Goal: Task Accomplishment & Management: Manage account settings

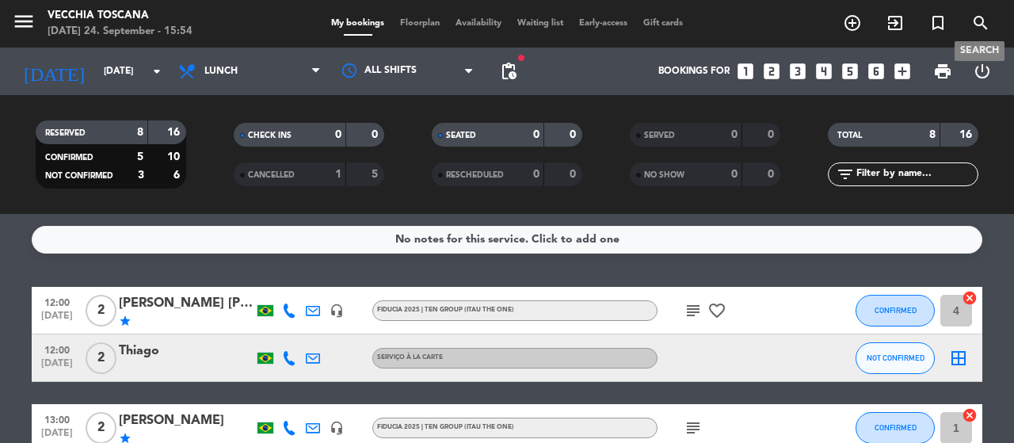
click at [982, 29] on icon "search" at bounding box center [980, 22] width 19 height 19
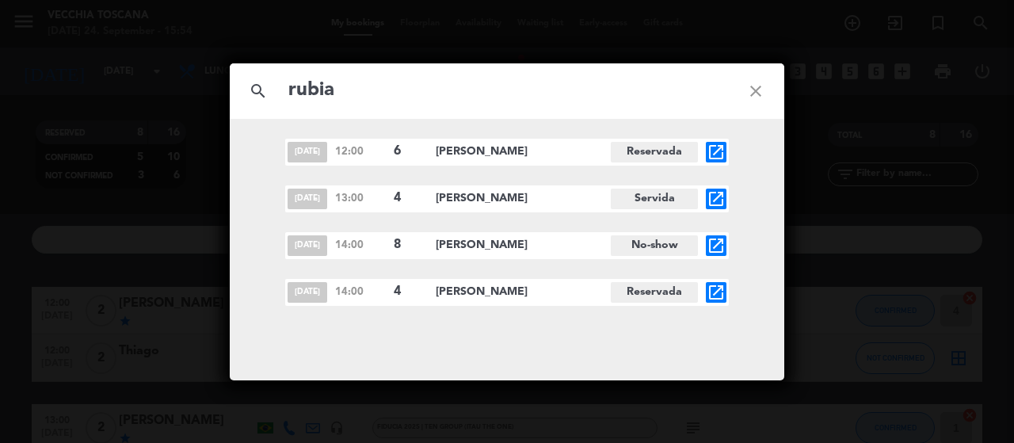
type input "rubia"
click at [711, 293] on icon "open_in_new" at bounding box center [716, 292] width 19 height 19
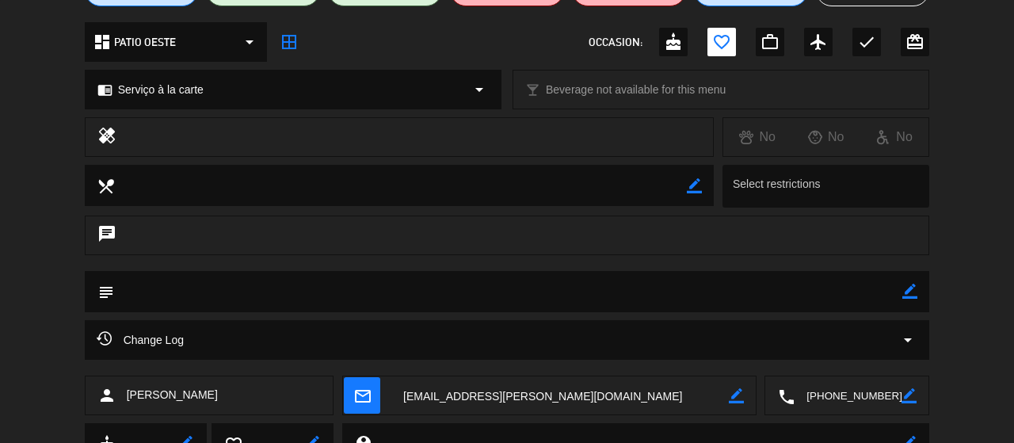
scroll to position [170, 0]
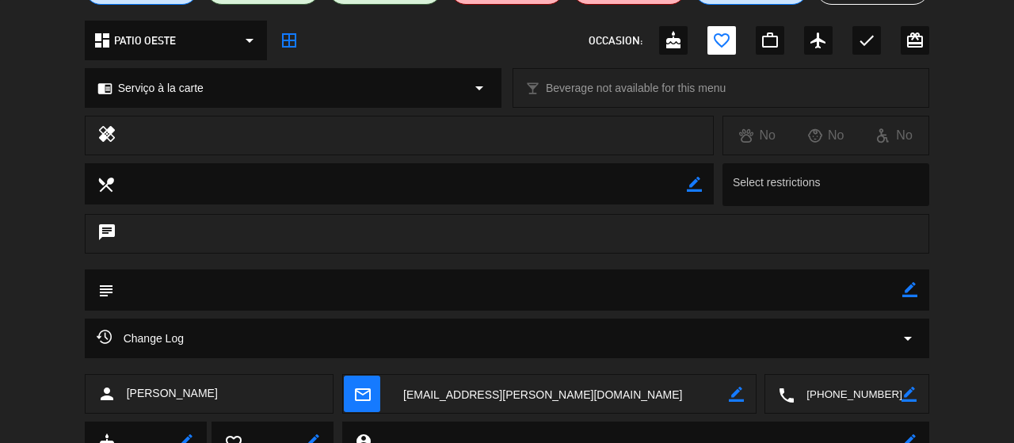
click at [906, 286] on icon "border_color" at bounding box center [909, 289] width 15 height 15
click at [871, 288] on textarea at bounding box center [508, 289] width 789 height 40
type textarea "5"
paste textarea "Rubia [PERSON_NAME] [PERSON_NAME]"
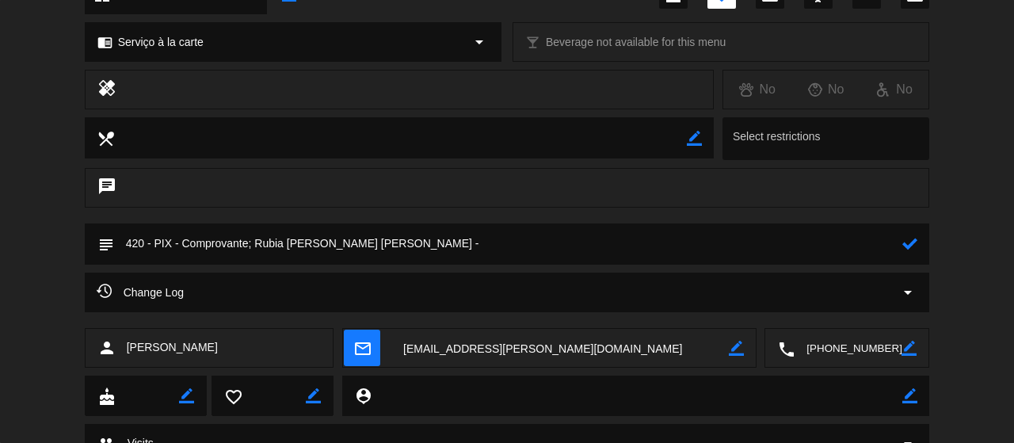
scroll to position [215, 0]
type textarea "420 - PIX - Comprovante; Rubia [PERSON_NAME] [PERSON_NAME] - 24/09"
click at [906, 242] on icon at bounding box center [909, 244] width 15 height 15
click at [504, 364] on textarea at bounding box center [559, 350] width 337 height 40
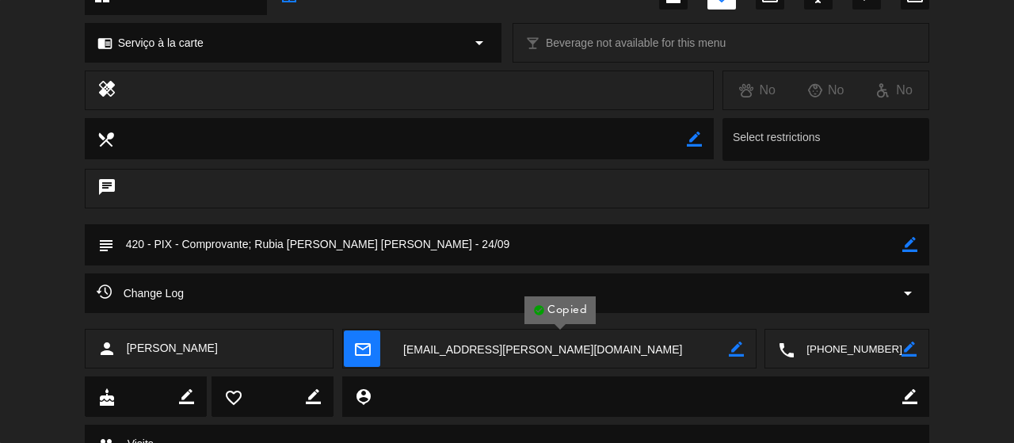
scroll to position [0, 0]
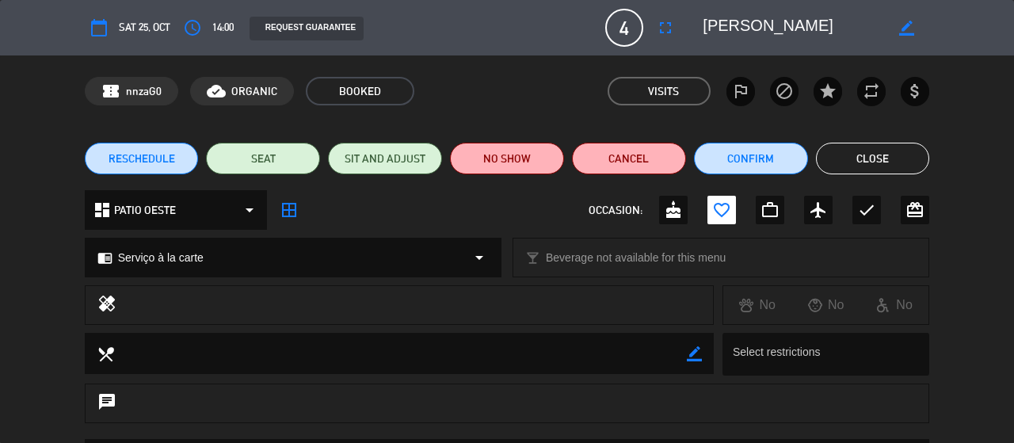
drag, startPoint x: 702, startPoint y: 27, endPoint x: 810, endPoint y: 28, distance: 107.7
click at [810, 28] on div "border_color" at bounding box center [811, 27] width 238 height 29
drag, startPoint x: 810, startPoint y: 28, endPoint x: 672, endPoint y: 26, distance: 137.8
click at [672, 26] on div "calendar_today Sat 25, Oct access_time 14:00 REQUEST GUARANTEE 4 [PERSON_NAME] …" at bounding box center [507, 28] width 845 height 38
click at [150, 97] on span "nnzaG0" at bounding box center [144, 91] width 36 height 18
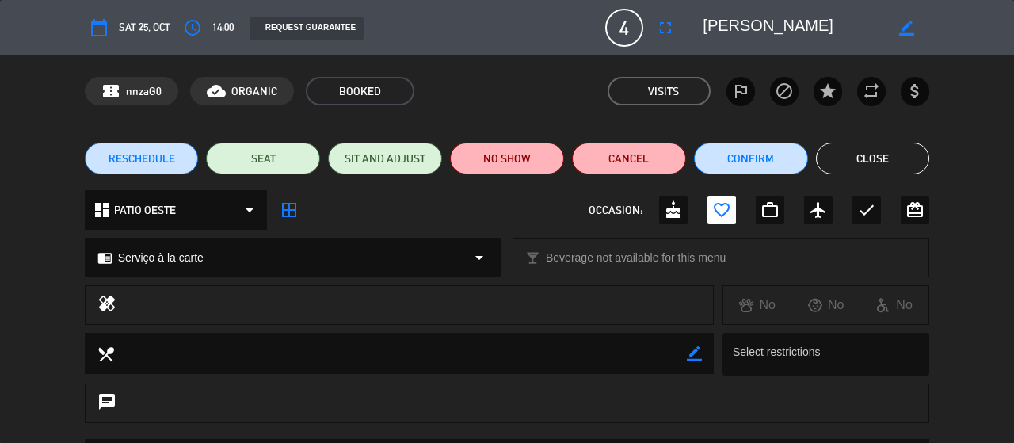
click at [150, 97] on span "nnzaG0" at bounding box center [144, 91] width 36 height 18
copy span "nnzaG0"
click at [721, 166] on button "Confirm" at bounding box center [751, 159] width 114 height 32
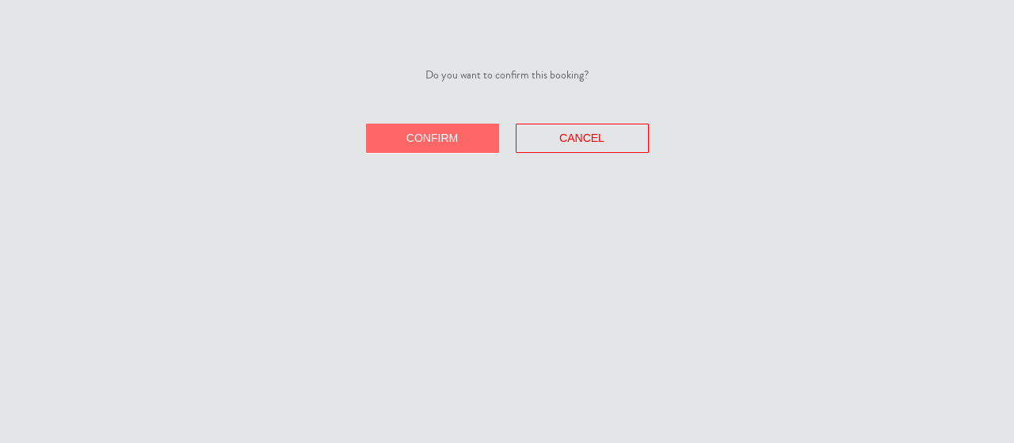
click at [471, 136] on button "Confirm" at bounding box center [432, 138] width 133 height 29
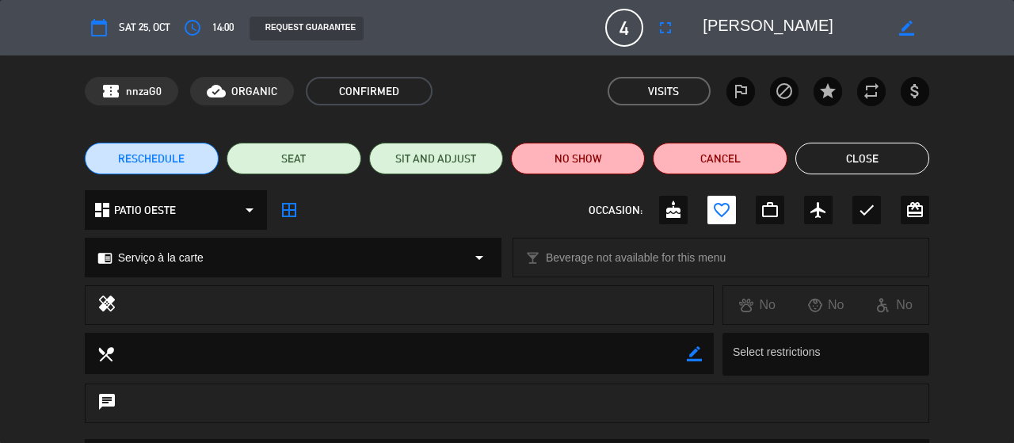
click at [287, 210] on icon "border_all" at bounding box center [289, 209] width 19 height 19
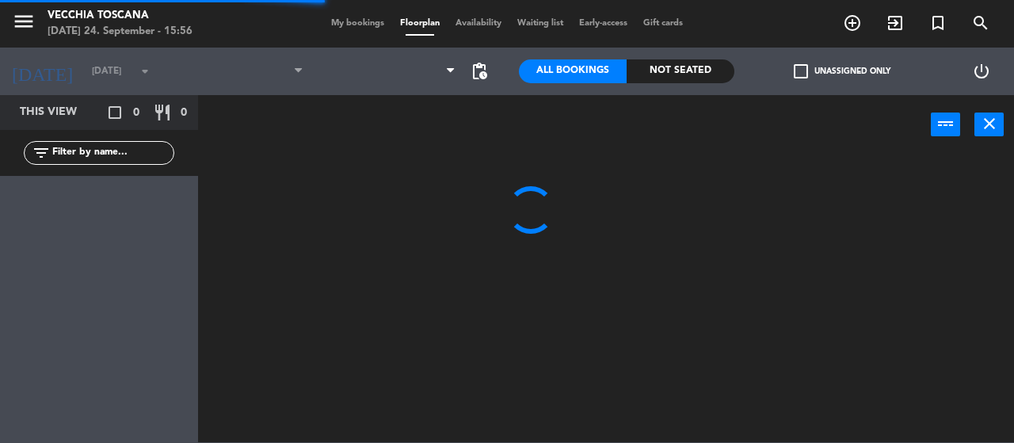
type input "[DATE]"
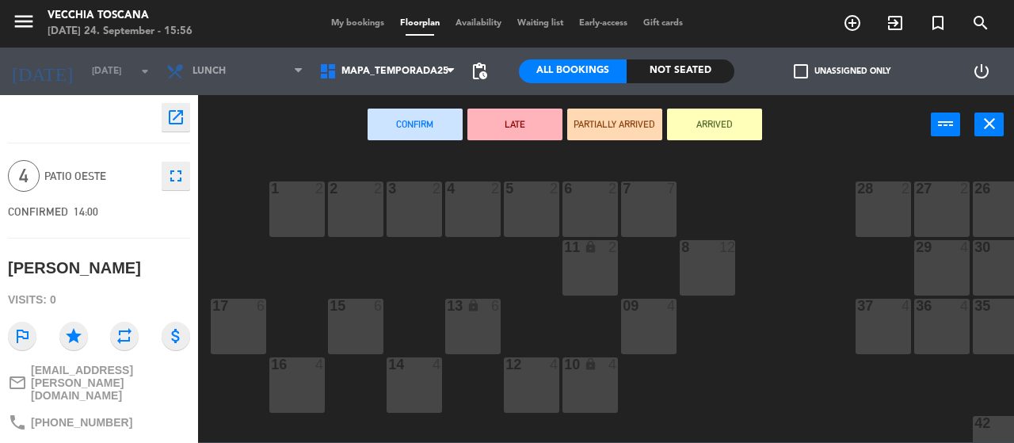
click at [322, 360] on div "4" at bounding box center [320, 364] width 10 height 14
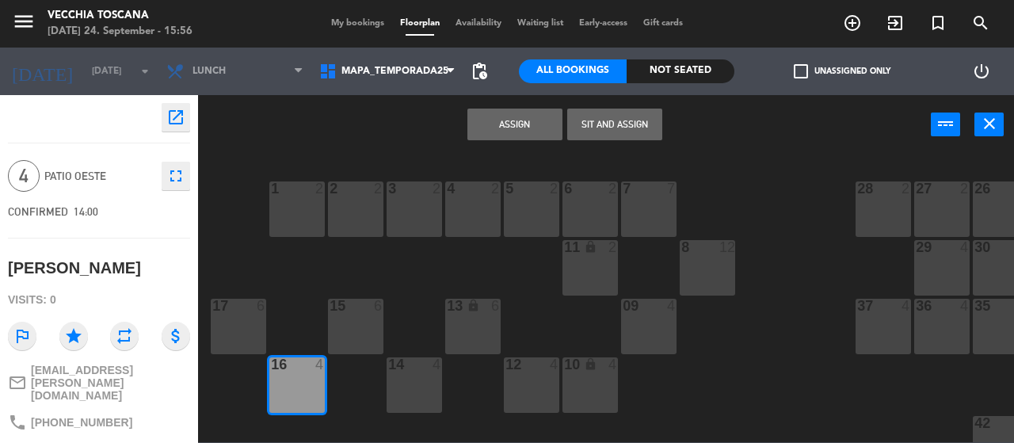
click at [526, 124] on button "Assign" at bounding box center [514, 125] width 95 height 32
